Goal: Task Accomplishment & Management: Manage account settings

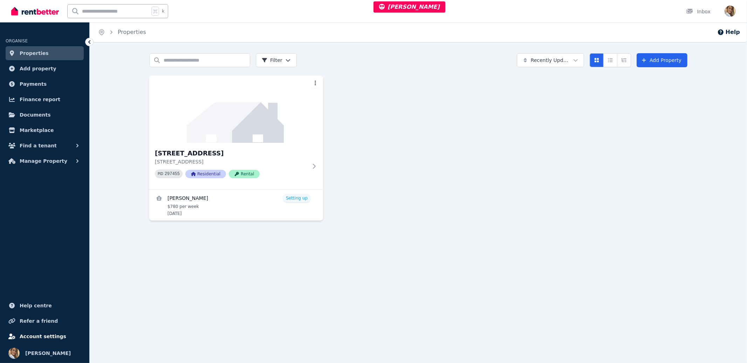
click at [37, 335] on span "Account settings" at bounding box center [43, 337] width 47 height 8
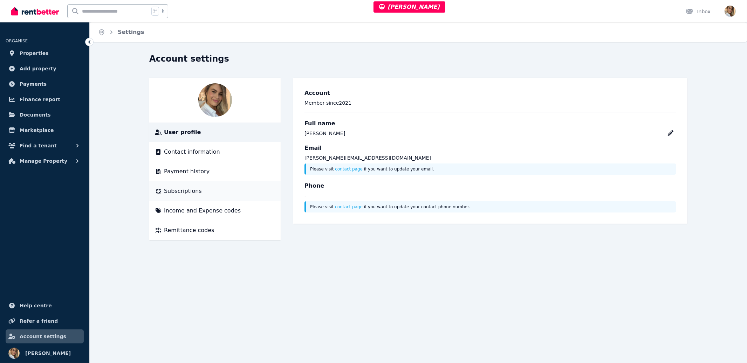
click at [195, 192] on span "Subscriptions" at bounding box center [183, 191] width 38 height 8
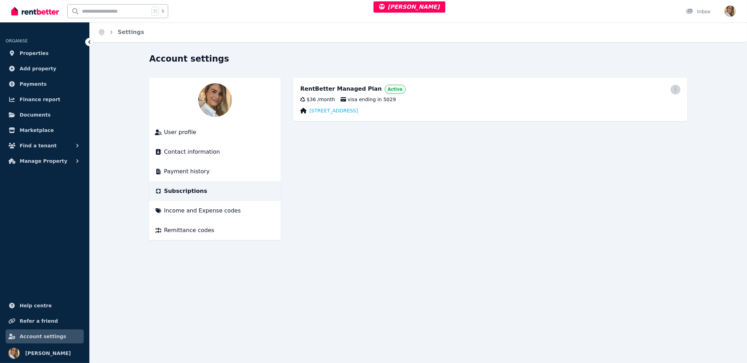
click at [675, 89] on icon "button" at bounding box center [676, 89] width 6 height 5
click at [565, 68] on div "Account settings User profile Contact information Payment history Subscriptions…" at bounding box center [418, 146] width 538 height 187
click at [177, 171] on span "Payment history" at bounding box center [187, 172] width 46 height 8
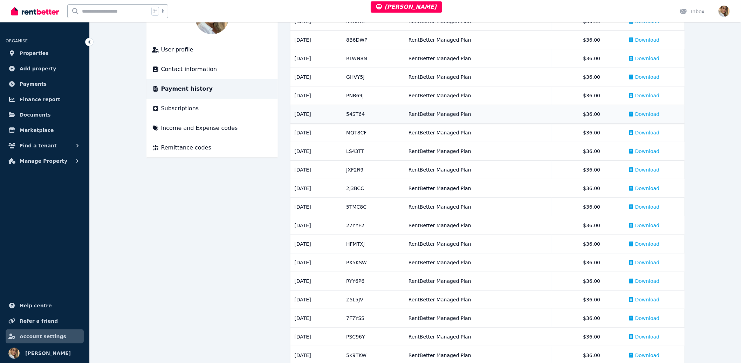
scroll to position [22, 0]
